Goal: Check status: Check status

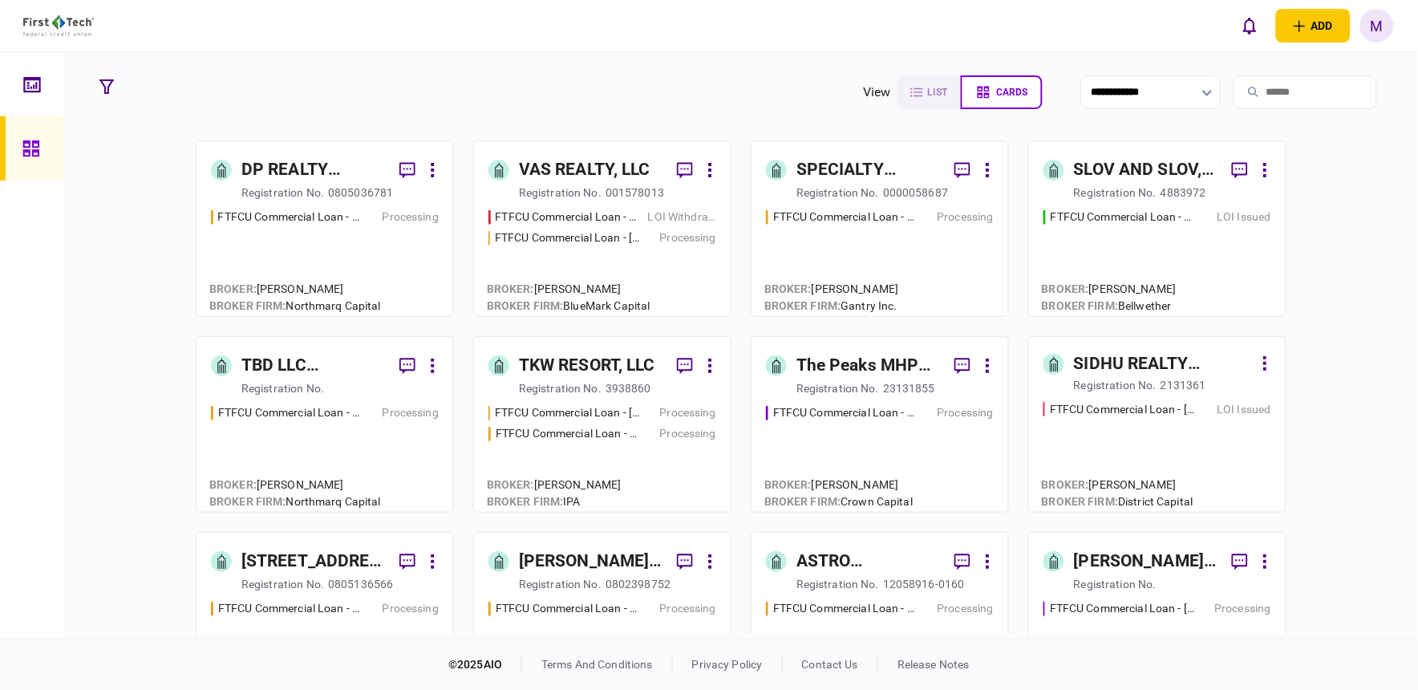
click at [857, 262] on div "FTFCU Commercial Loan - [STREET_ADDRESS] Processing" at bounding box center [880, 255] width 228 height 93
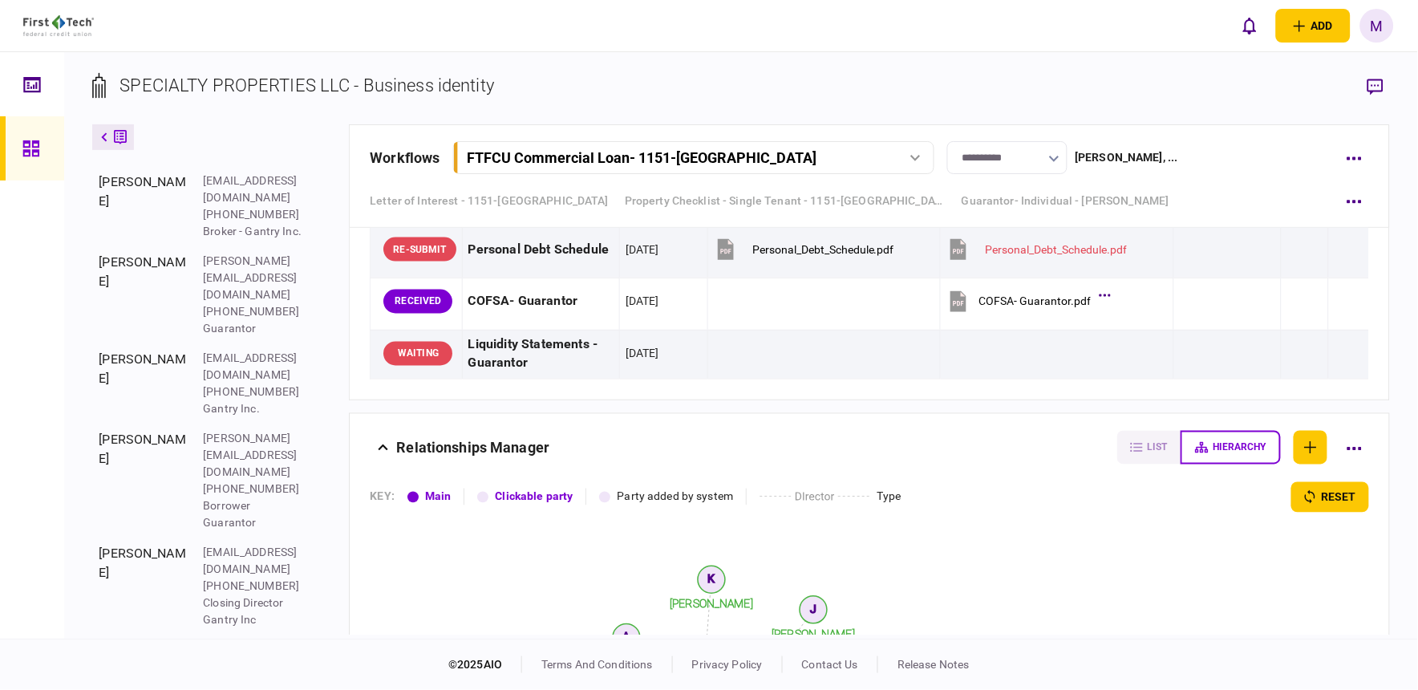
scroll to position [4228, 0]
